Goal: Use online tool/utility: Utilize a website feature to perform a specific function

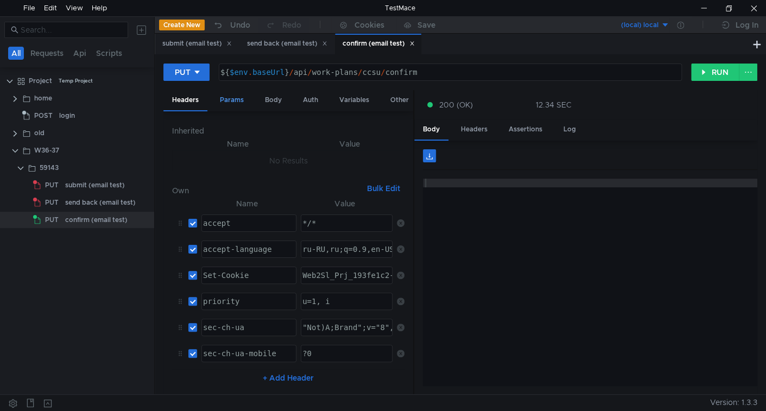
click at [246, 97] on div "Params" at bounding box center [231, 100] width 41 height 20
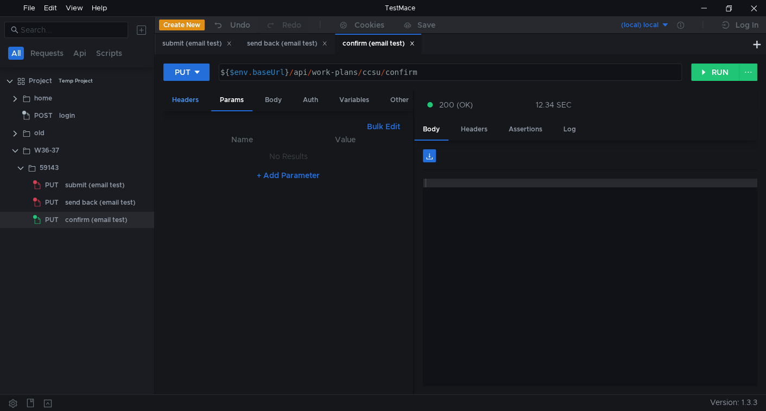
click at [200, 100] on div "Headers" at bounding box center [186, 100] width 44 height 20
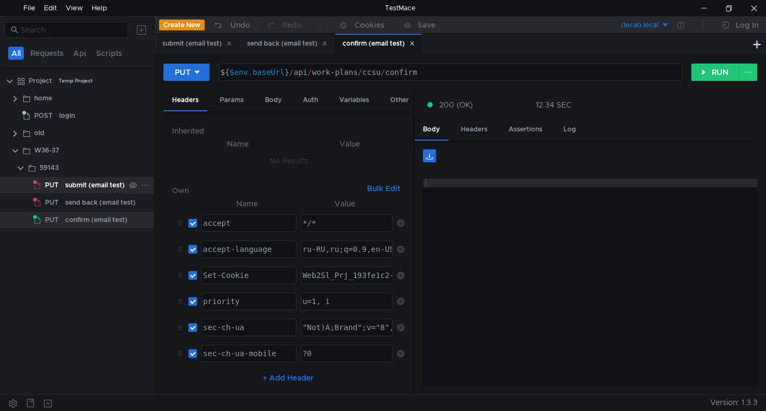
click at [80, 185] on div "submit (email test)" at bounding box center [95, 185] width 60 height 16
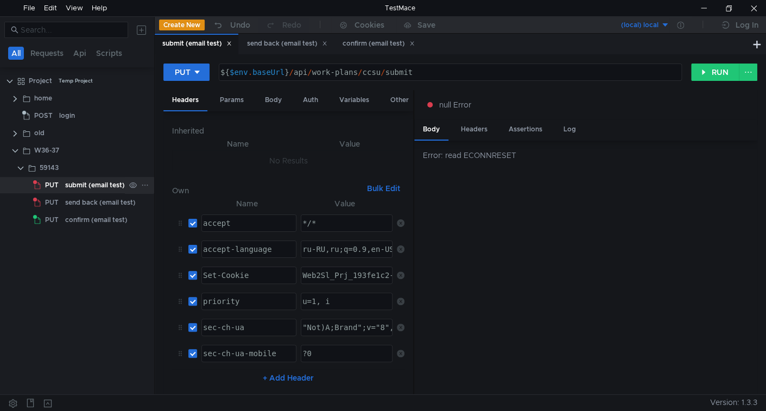
click at [84, 183] on div "submit (email test)" at bounding box center [95, 185] width 60 height 16
click at [277, 102] on div "Body" at bounding box center [273, 100] width 34 height 20
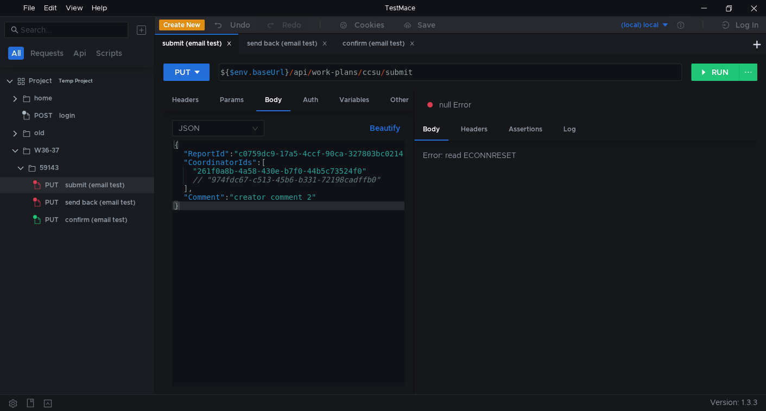
type textarea ""CoordinatorIds": ["
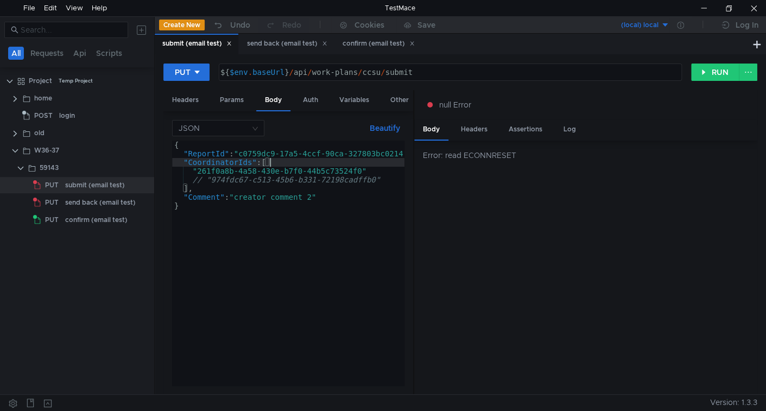
click at [279, 163] on div "{ "ReportId" : "c0759dc9-17a5-4ccf-90ca-327803bc0214" , "CoordinatorIds" : [ "2…" at bounding box center [295, 272] width 246 height 262
click at [709, 73] on button "RUN" at bounding box center [716, 72] width 48 height 17
click at [713, 64] on button "RUN" at bounding box center [716, 72] width 48 height 17
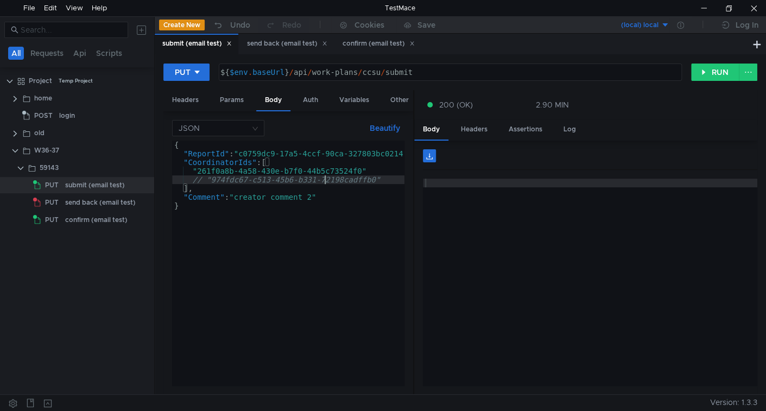
click at [324, 183] on div "{ "ReportId" : "c0759dc9-17a5-4ccf-90ca-327803bc0214" , "CoordinatorIds" : [ "2…" at bounding box center [295, 272] width 246 height 262
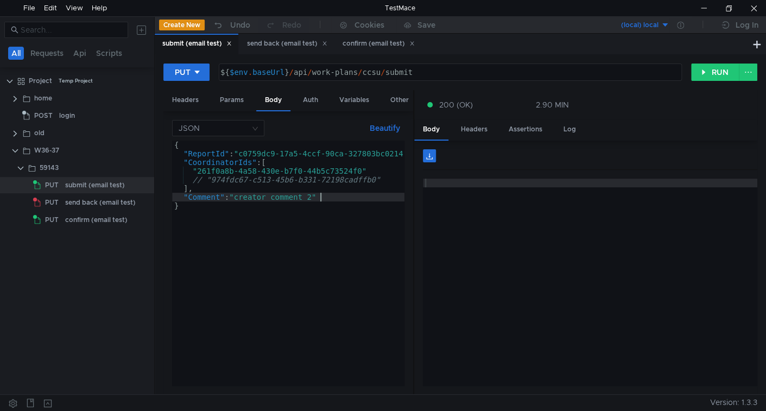
click at [326, 194] on div "{ "ReportId" : "c0759dc9-17a5-4ccf-90ca-327803bc0214" , "CoordinatorIds" : [ "2…" at bounding box center [295, 272] width 246 height 262
click at [316, 200] on div "{ "ReportId" : "c0759dc9-17a5-4ccf-90ca-327803bc0214" , "CoordinatorIds" : [ "2…" at bounding box center [295, 270] width 246 height 259
type textarea "}"
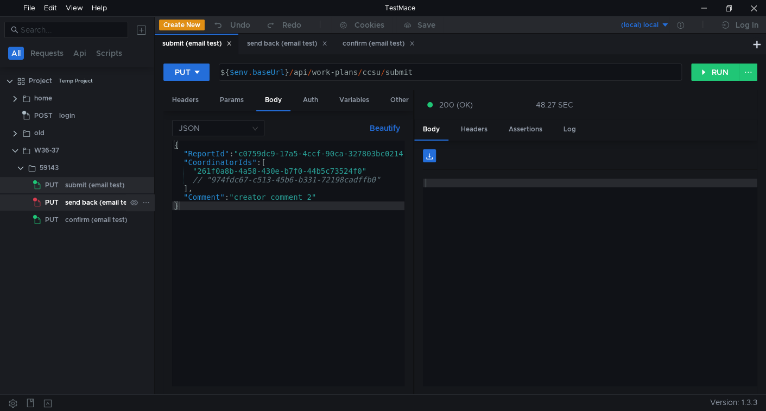
click at [81, 205] on div "send back (email test)" at bounding box center [100, 202] width 71 height 16
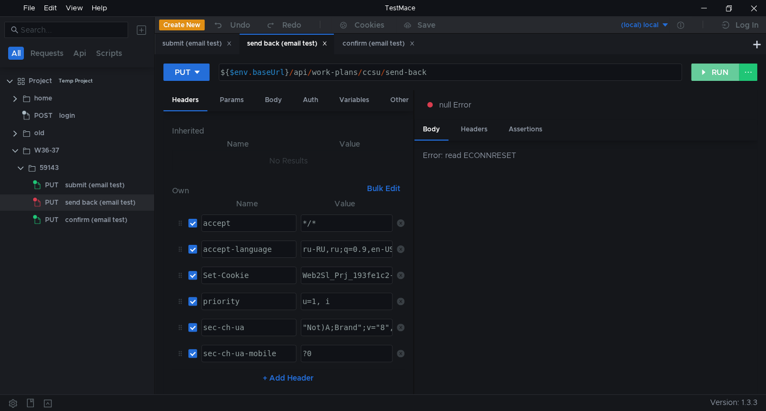
click at [713, 74] on button "RUN" at bounding box center [716, 72] width 48 height 17
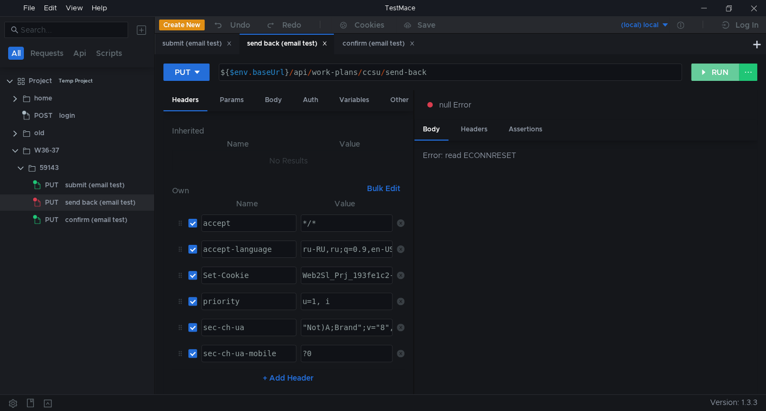
click at [721, 71] on button "RUN" at bounding box center [716, 72] width 48 height 17
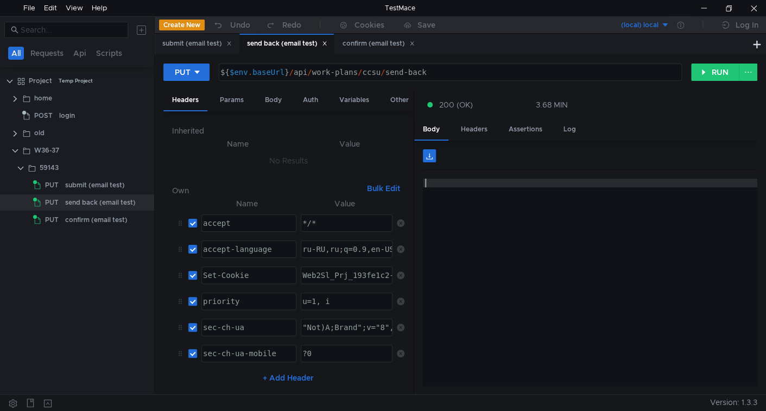
click at [616, 309] on div at bounding box center [590, 291] width 335 height 225
click at [91, 188] on div "submit (email test)" at bounding box center [95, 185] width 60 height 16
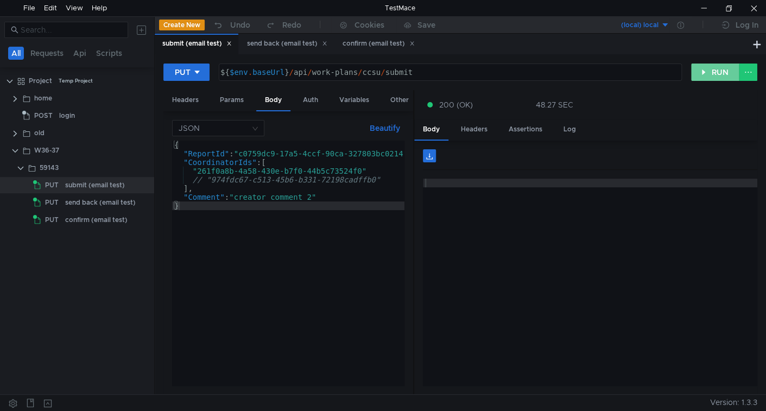
click at [714, 72] on button "RUN" at bounding box center [716, 72] width 48 height 17
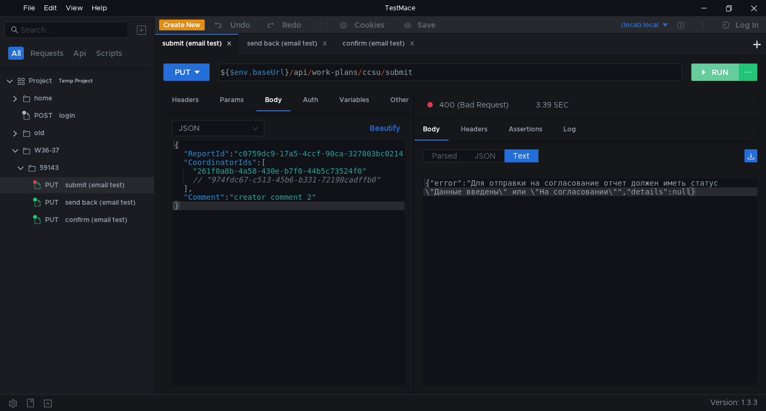
click at [712, 73] on button "RUN" at bounding box center [716, 72] width 48 height 17
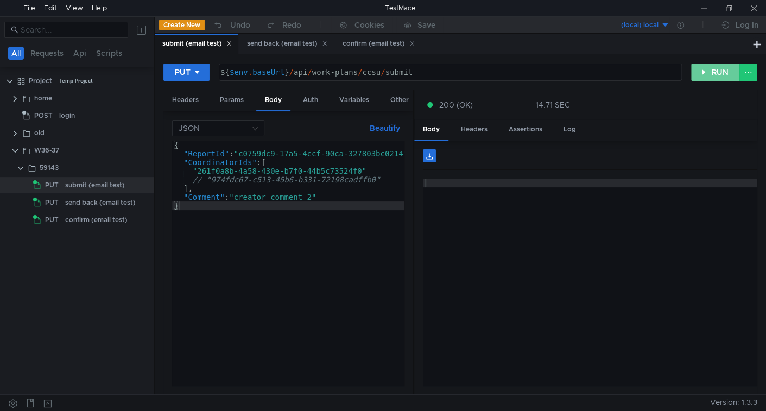
drag, startPoint x: 716, startPoint y: 77, endPoint x: 517, endPoint y: 140, distance: 208.9
click at [717, 77] on button "RUN" at bounding box center [716, 72] width 48 height 17
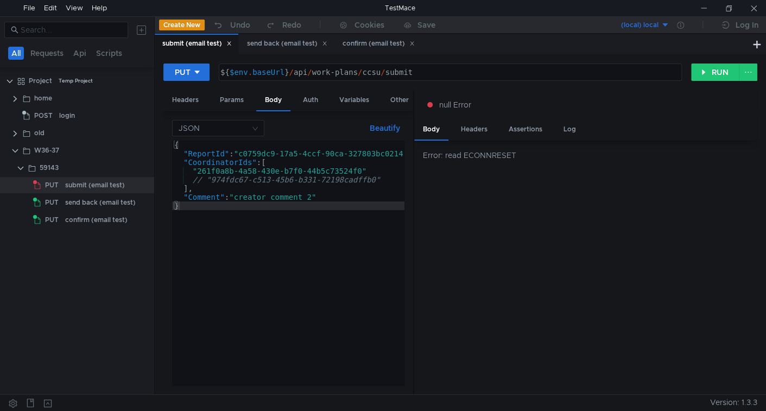
click at [310, 411] on html "File Edit View Help TestMace All Requests Api Scripts Project Temp Project home…" at bounding box center [383, 205] width 766 height 411
